Goal: Task Accomplishment & Management: Manage account settings

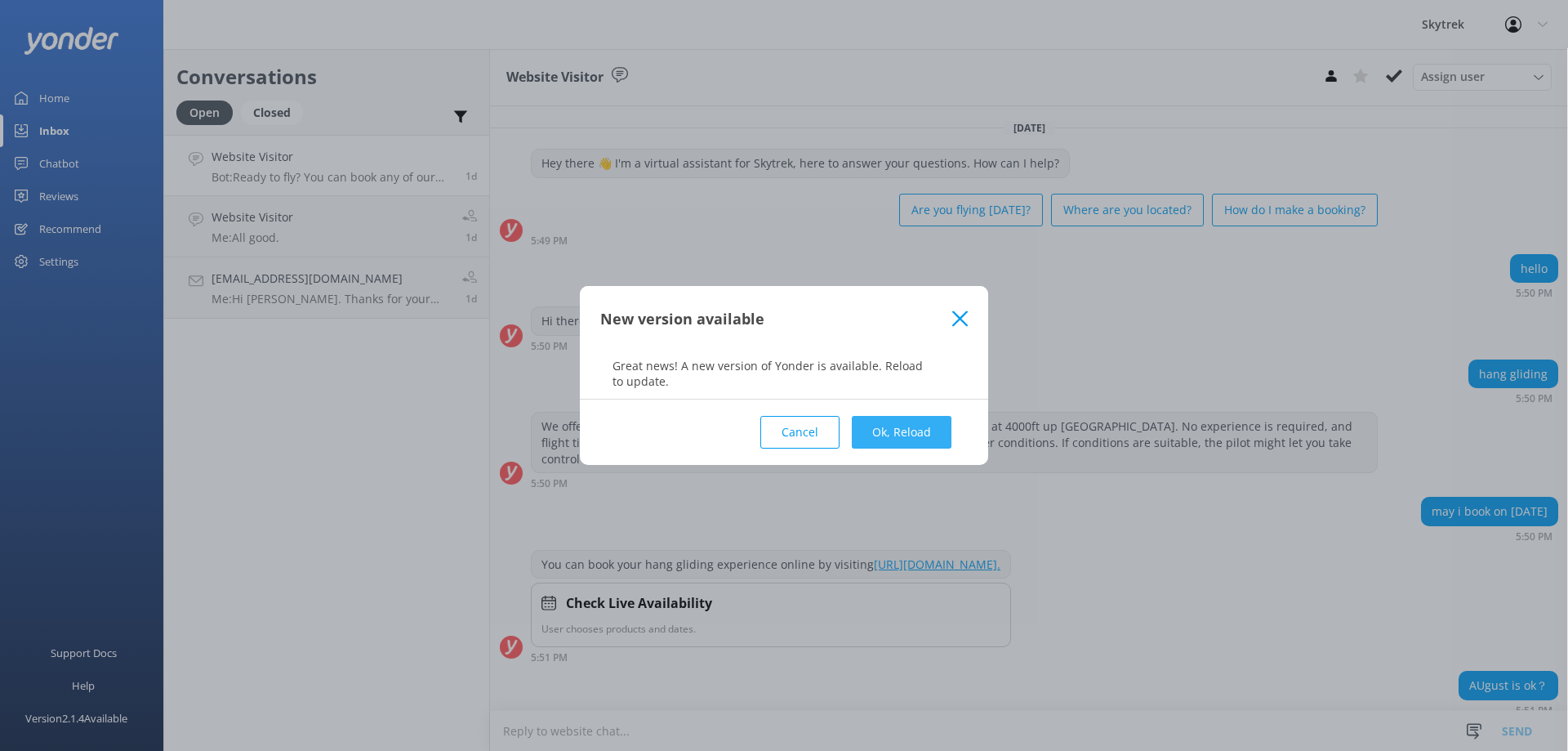
scroll to position [890, 0]
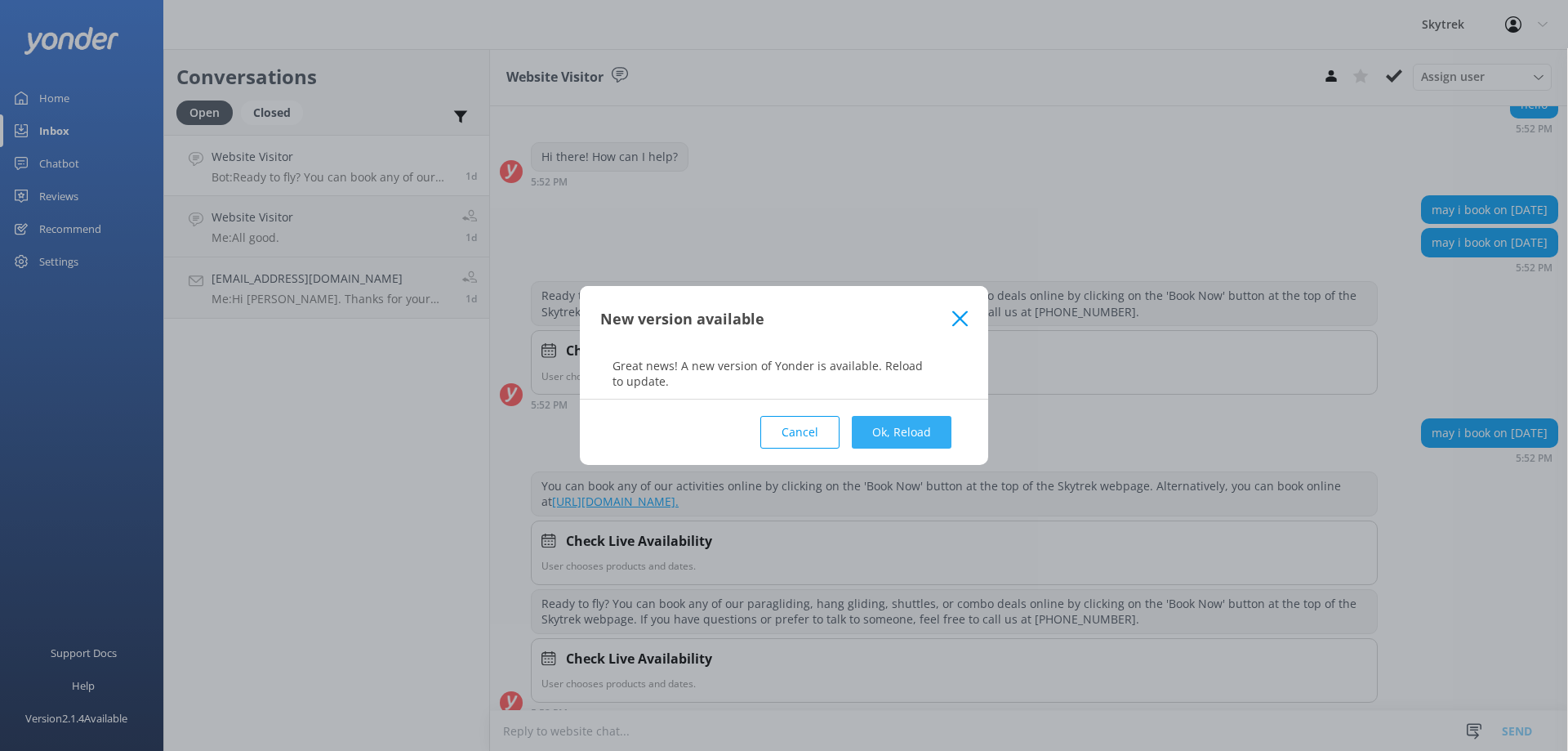
click at [931, 440] on button "Ok, Reload" at bounding box center [902, 432] width 100 height 33
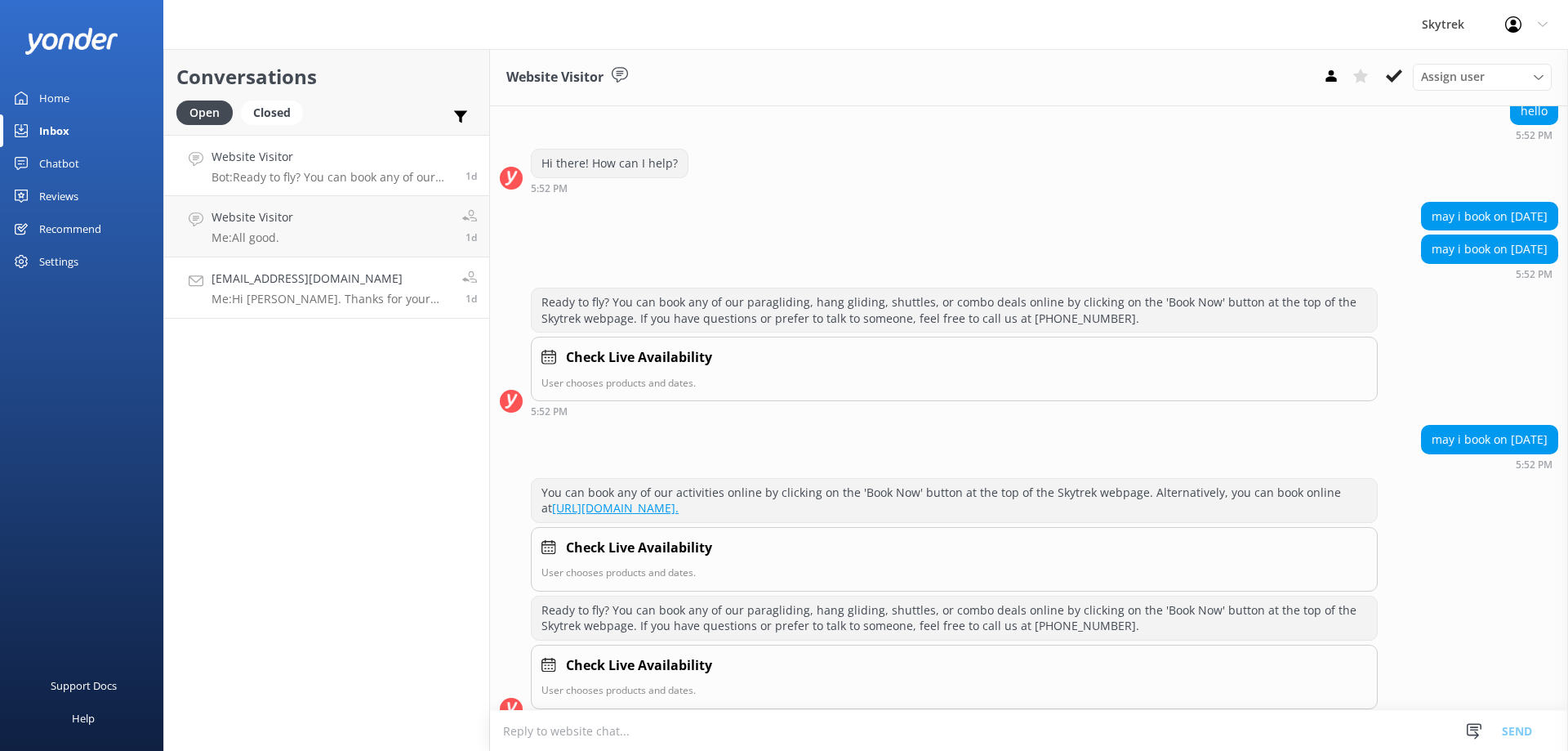
scroll to position [890, 0]
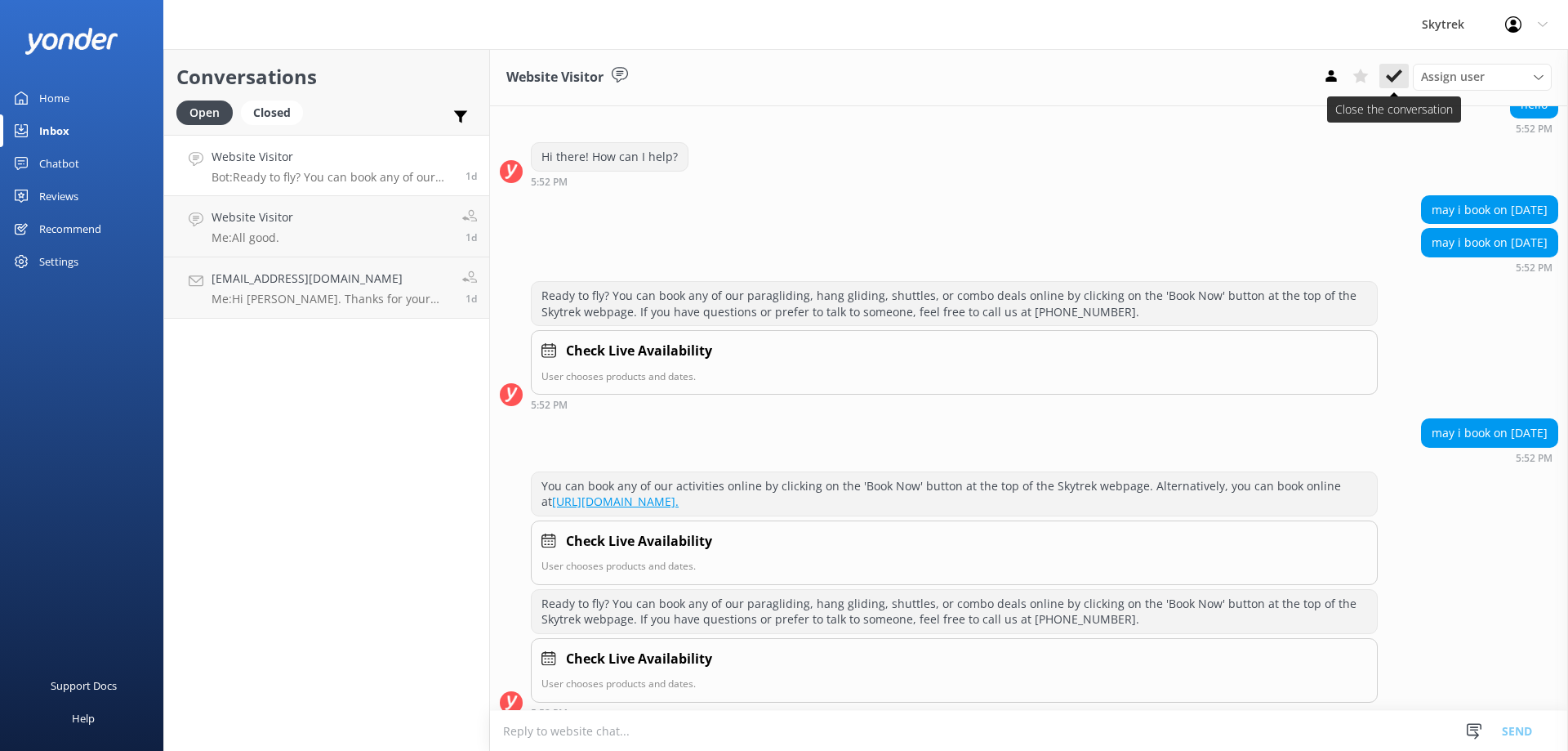
click at [1390, 76] on icon at bounding box center [1394, 76] width 16 height 16
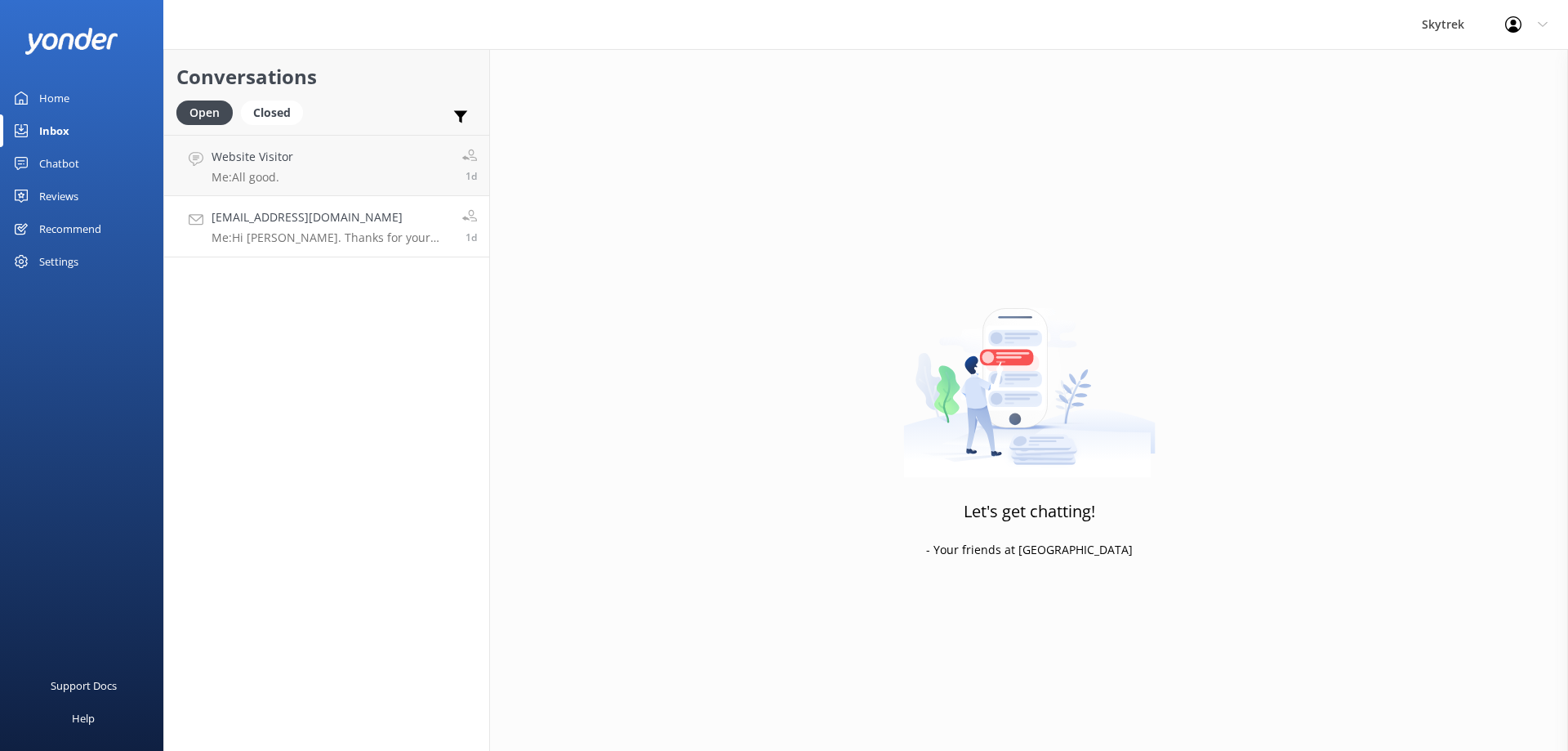
click at [318, 230] on p "Me: Hi Susan. Thanks for your enquiry. If you were to book at 9am trip, check-i…" at bounding box center [331, 238] width 238 height 15
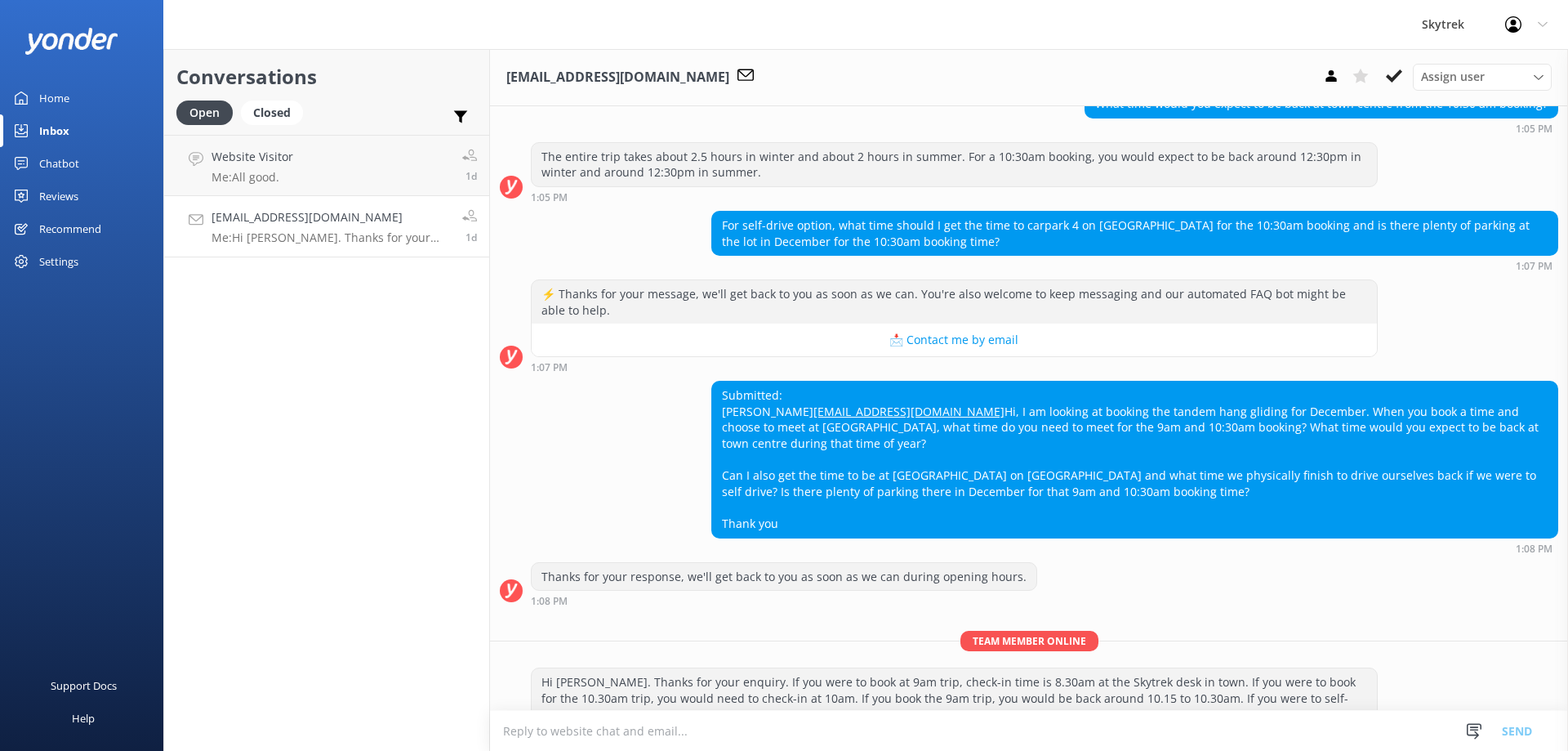
scroll to position [448, 0]
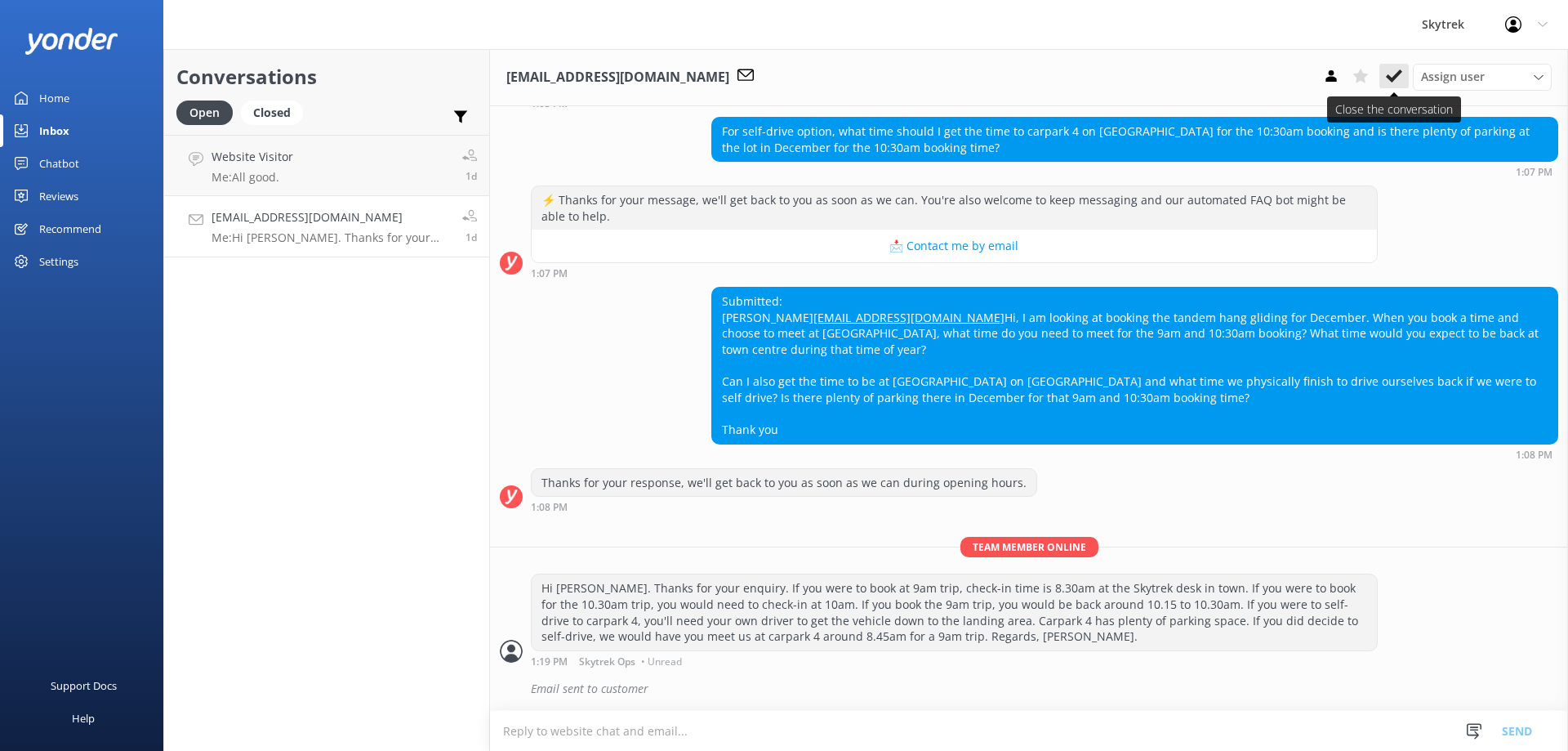
click at [1393, 75] on icon at bounding box center [1394, 76] width 16 height 16
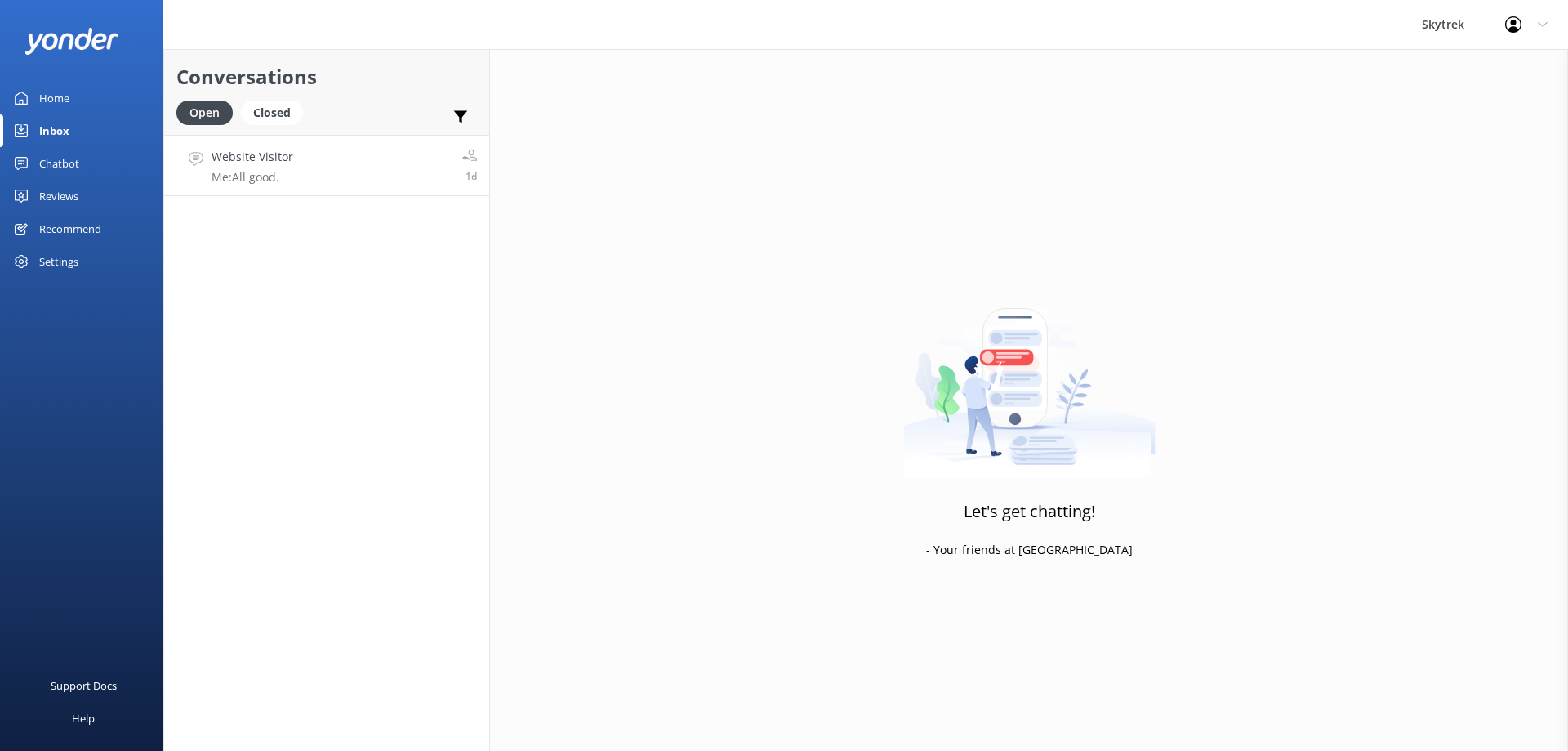
click at [312, 170] on link "Website Visitor Me: All good. 1d" at bounding box center [326, 165] width 325 height 61
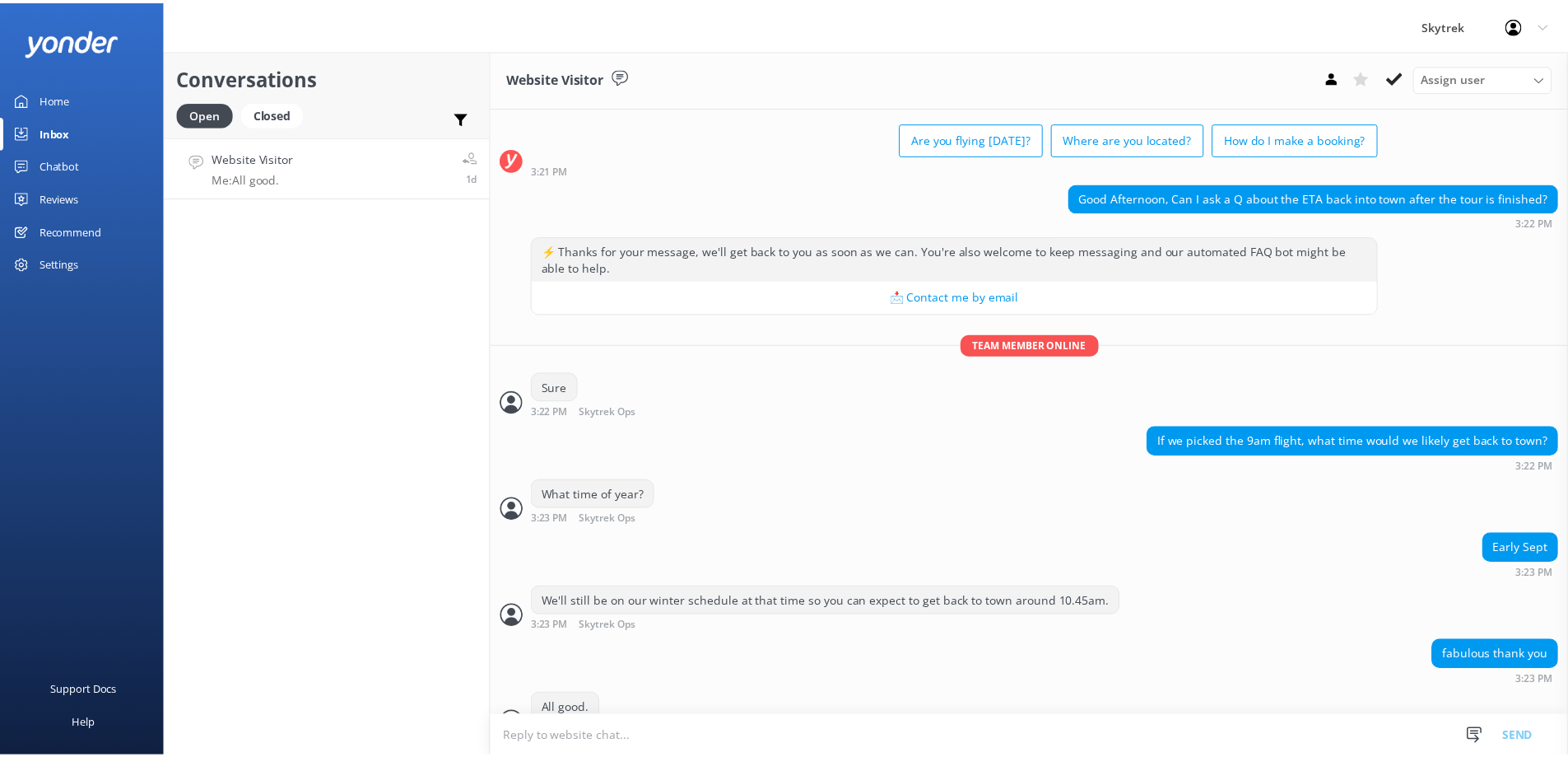
scroll to position [105, 0]
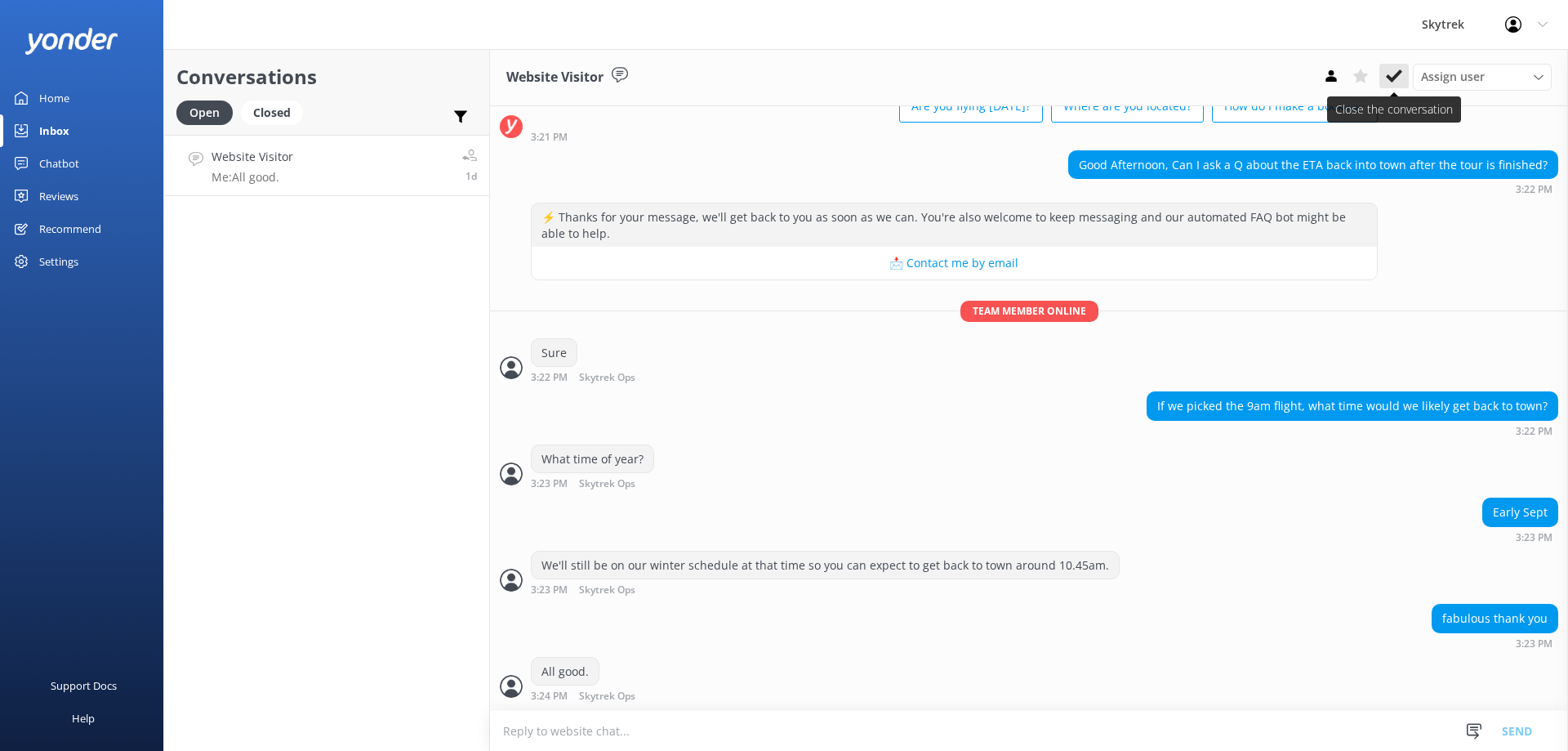
click at [1397, 79] on icon at bounding box center [1394, 76] width 16 height 16
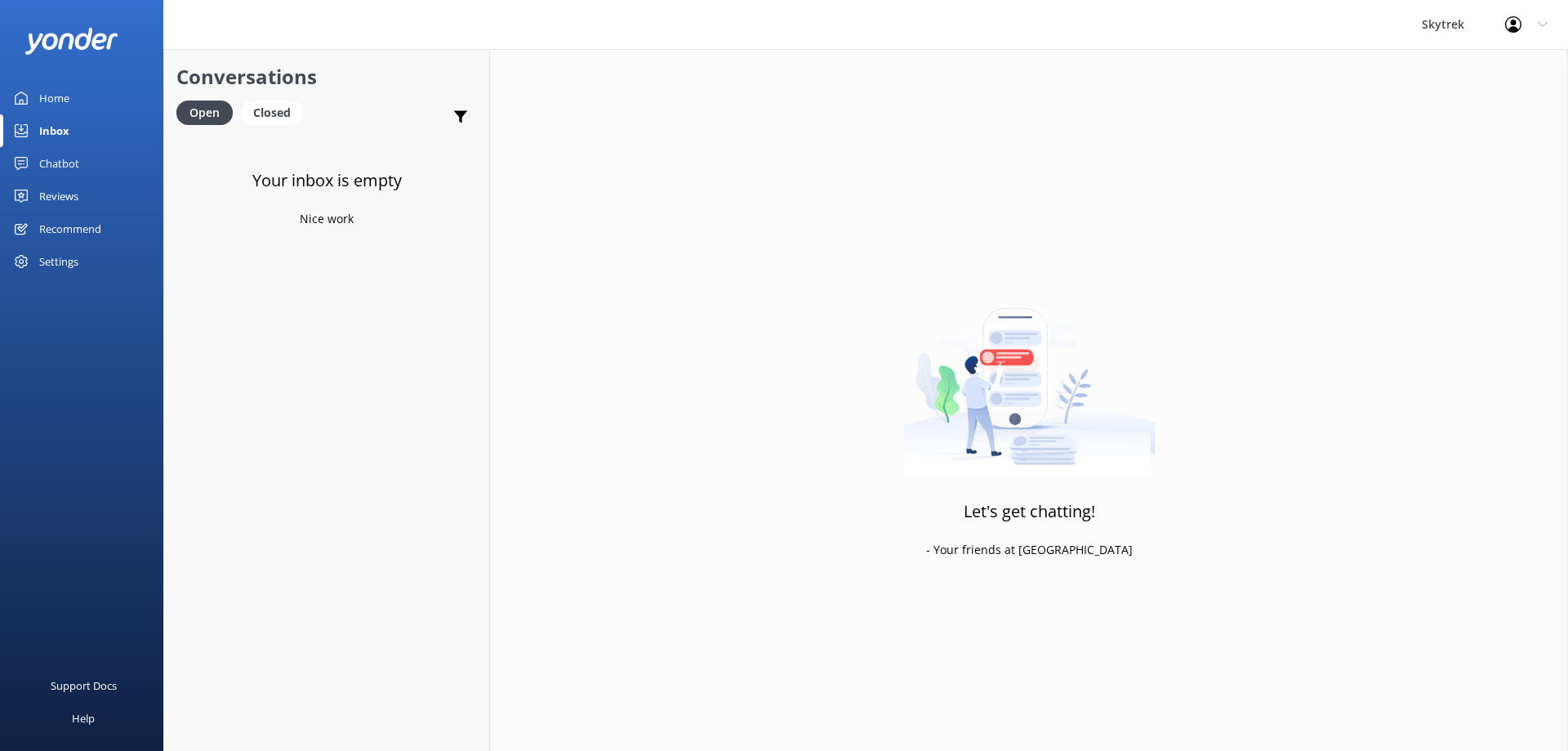
click at [1532, 18] on div "Profile Settings Logout" at bounding box center [1526, 24] width 84 height 49
click at [77, 155] on div "Chatbot" at bounding box center [59, 163] width 40 height 33
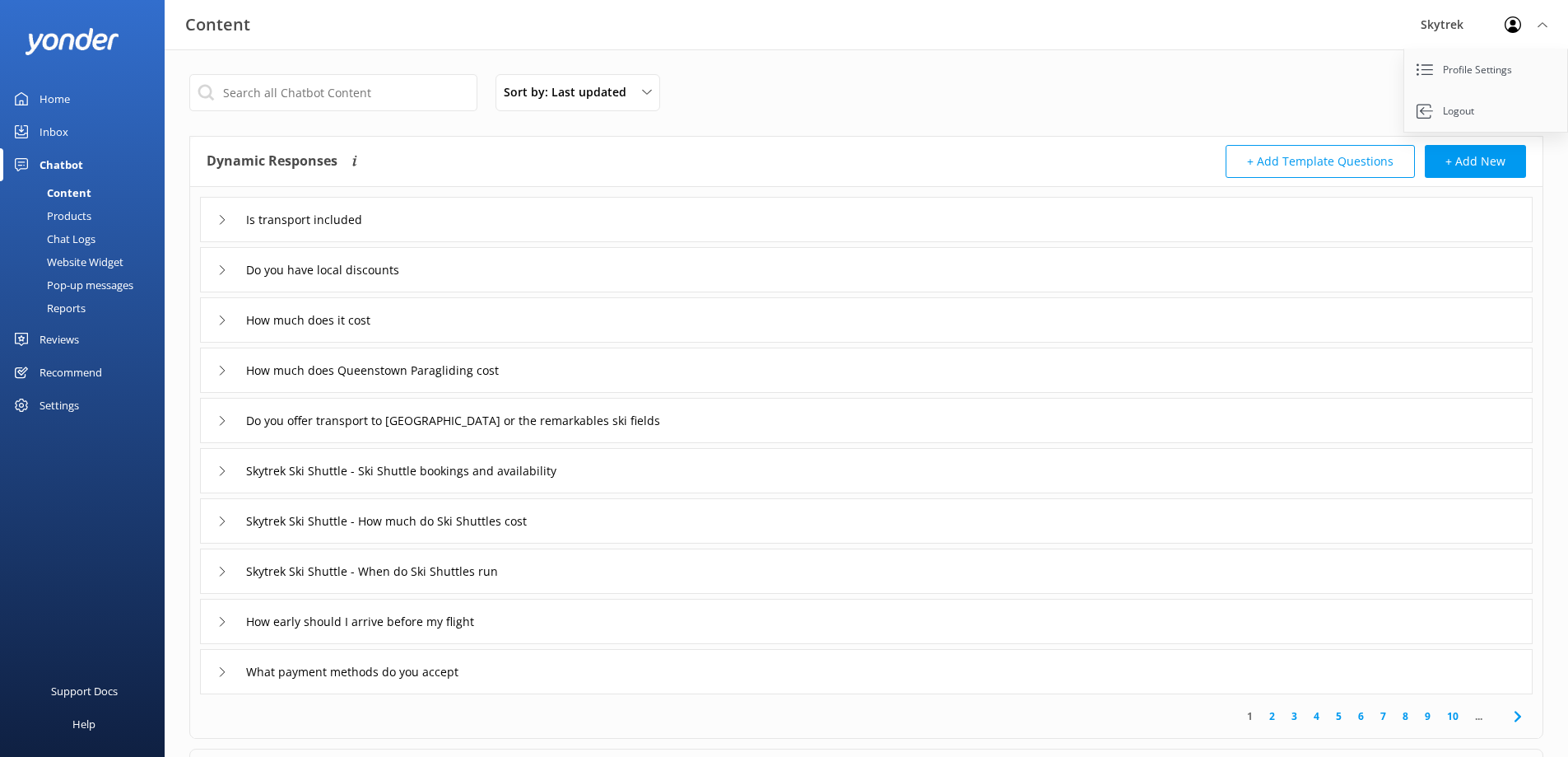
click at [97, 287] on div "Pop-up messages" at bounding box center [72, 285] width 124 height 23
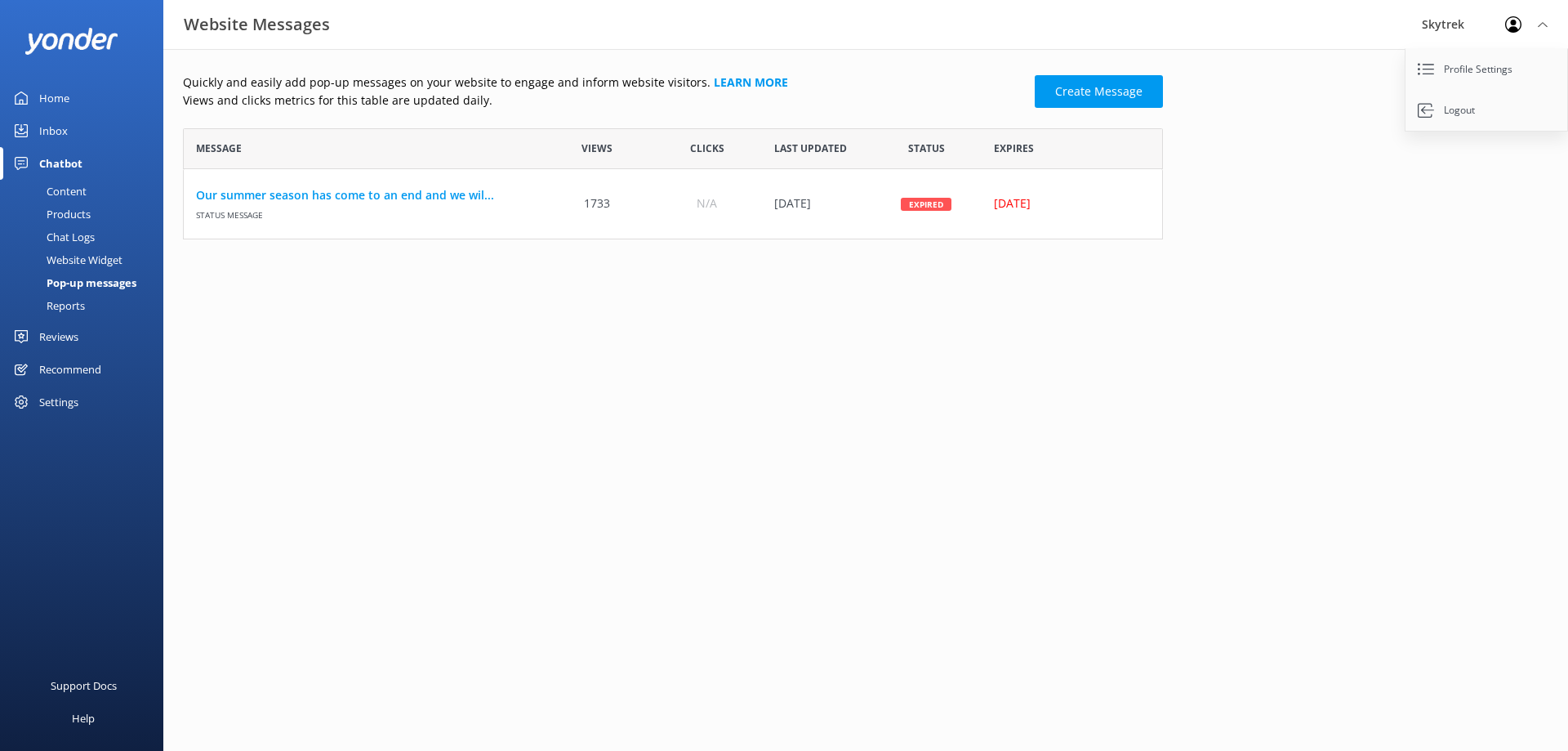
scroll to position [13, 13]
click at [1543, 20] on icon at bounding box center [1542, 24] width 10 height 10
